Goal: Information Seeking & Learning: Learn about a topic

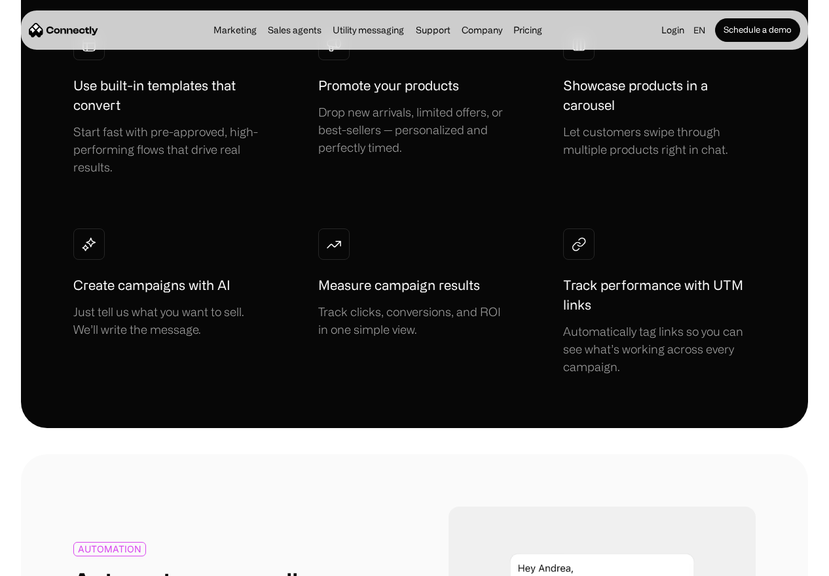
scroll to position [408, 0]
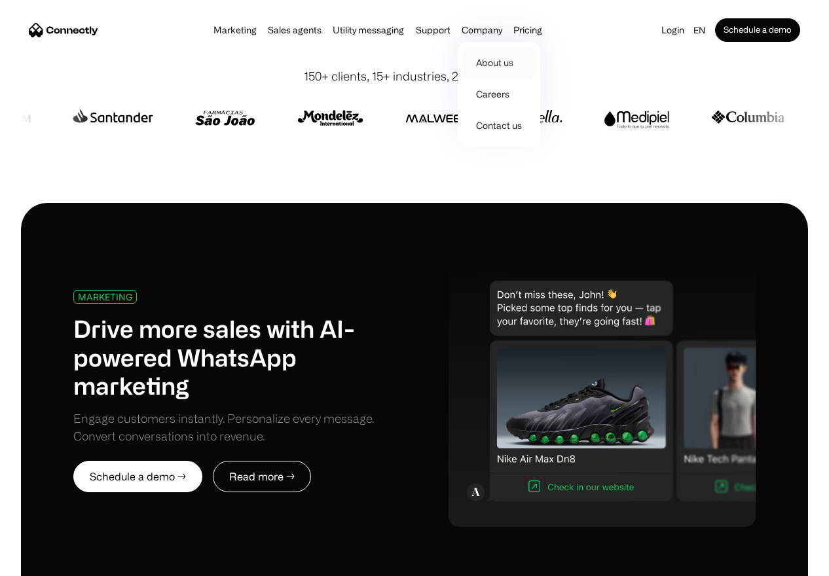
click at [488, 58] on link "About us" at bounding box center [499, 62] width 72 height 31
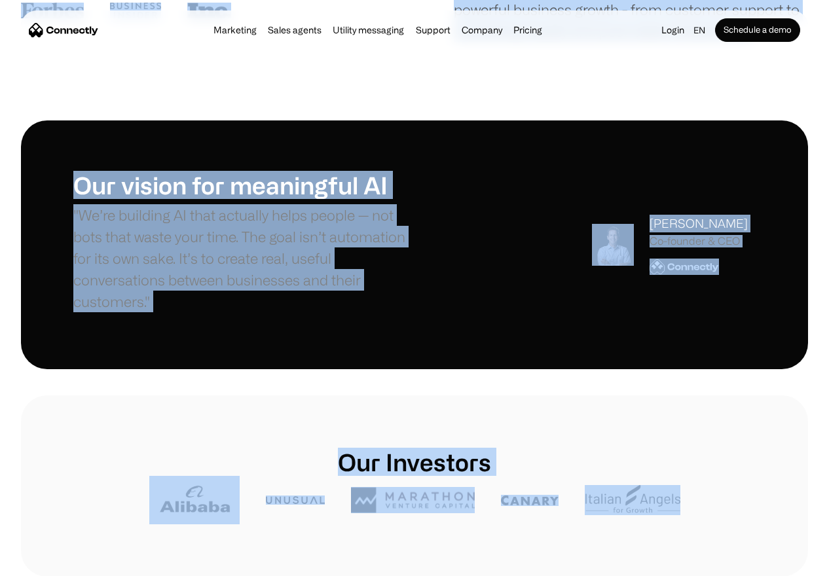
scroll to position [404, 0]
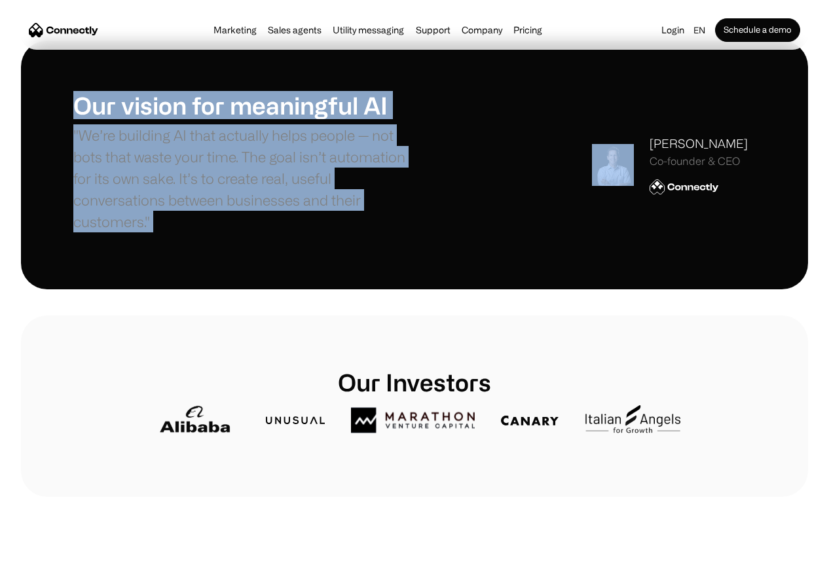
drag, startPoint x: 25, startPoint y: 168, endPoint x: 676, endPoint y: 249, distance: 655.8
copy body "About us Engage prospects instantly, qualify leads faster, and drive more conve…"
